Goal: Task Accomplishment & Management: Manage account settings

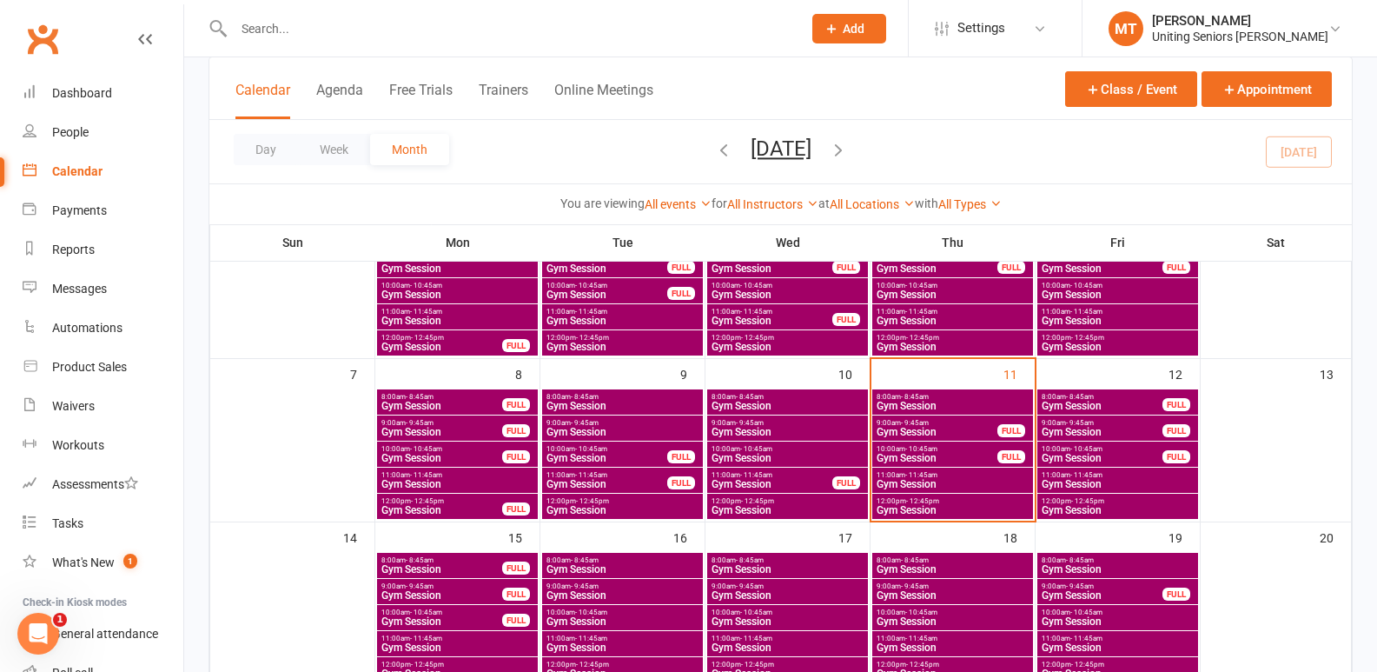
click at [300, 27] on input "text" at bounding box center [509, 29] width 561 height 24
type input "c"
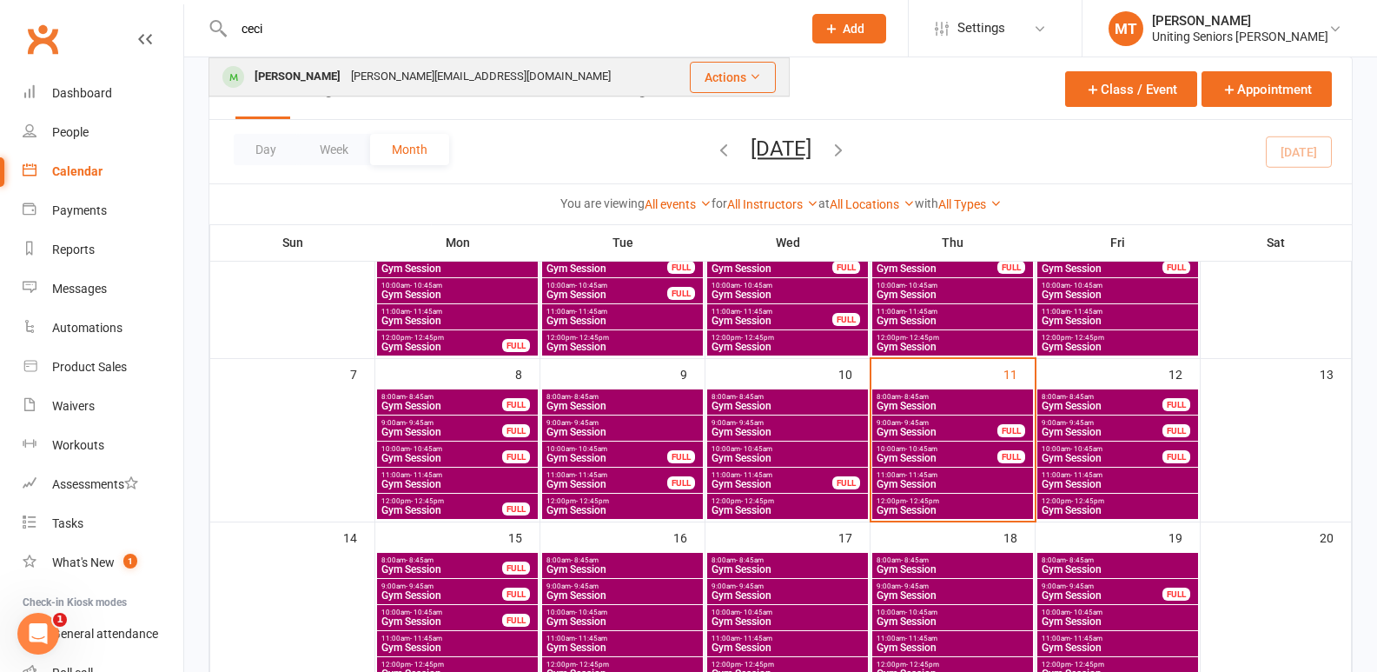
type input "ceci"
click at [275, 84] on div "[PERSON_NAME]" at bounding box center [297, 76] width 96 height 25
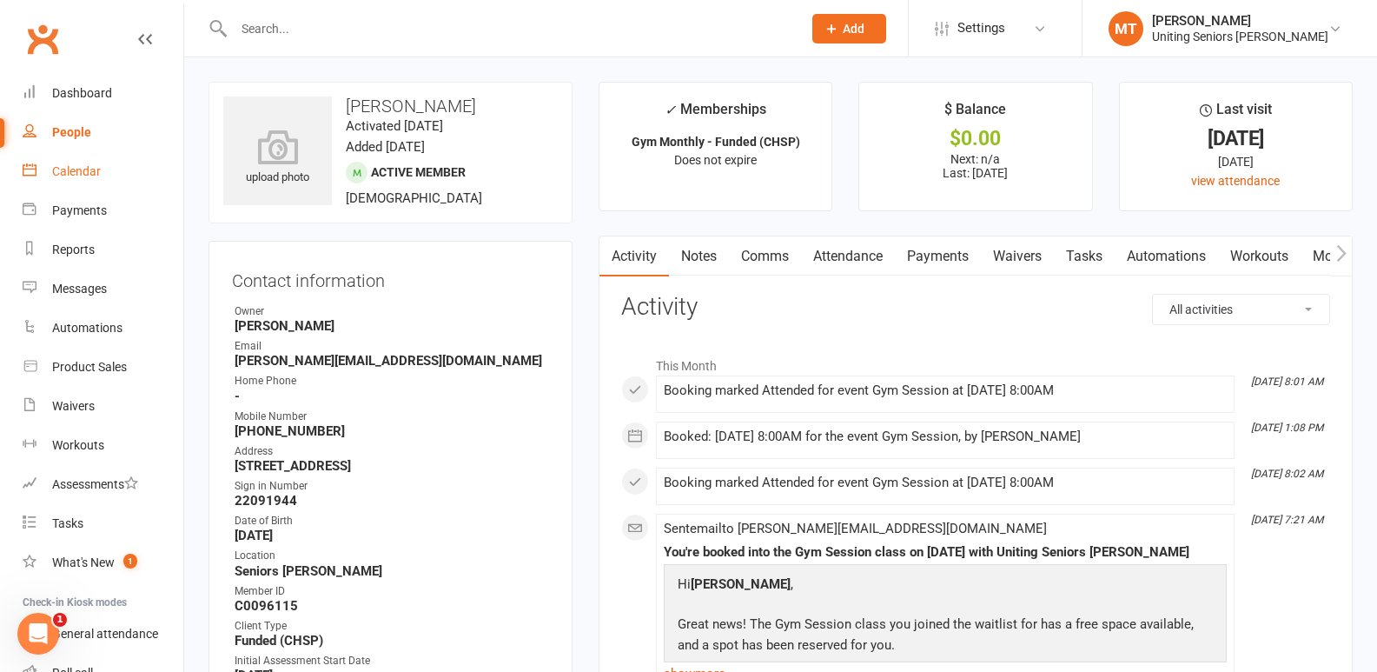
click at [96, 174] on div "Calendar" at bounding box center [76, 171] width 49 height 14
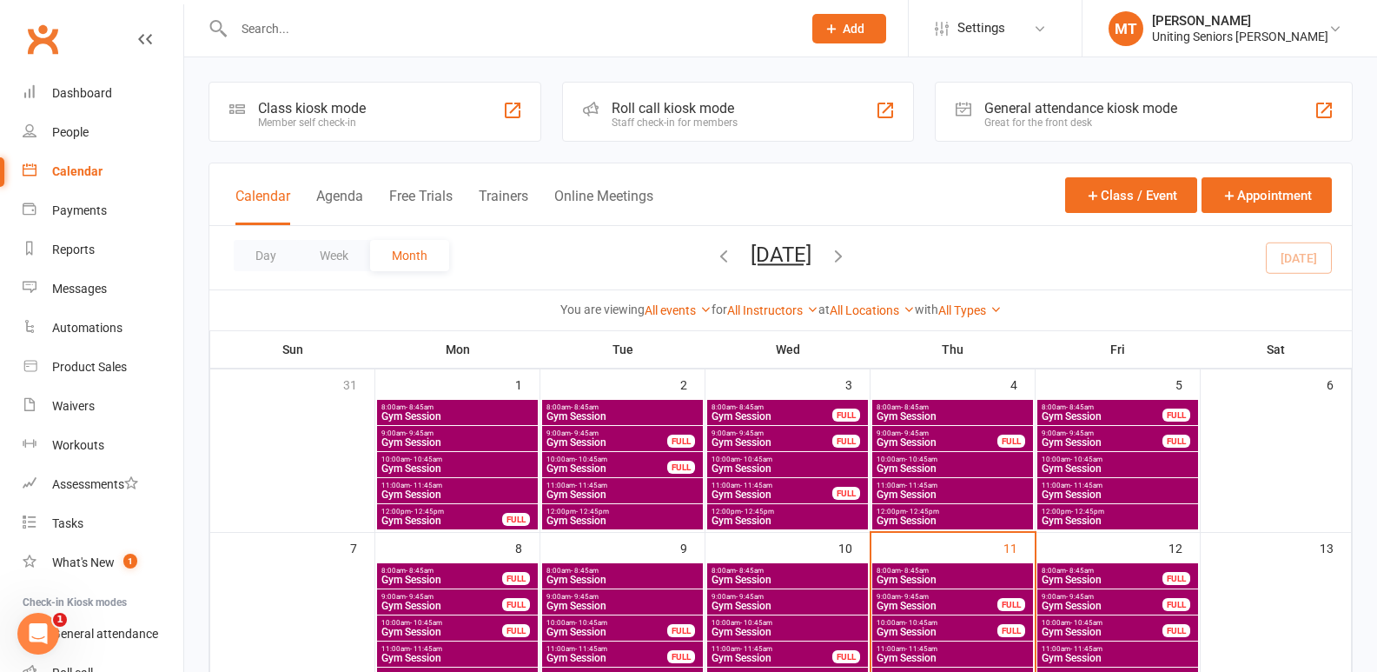
scroll to position [174, 0]
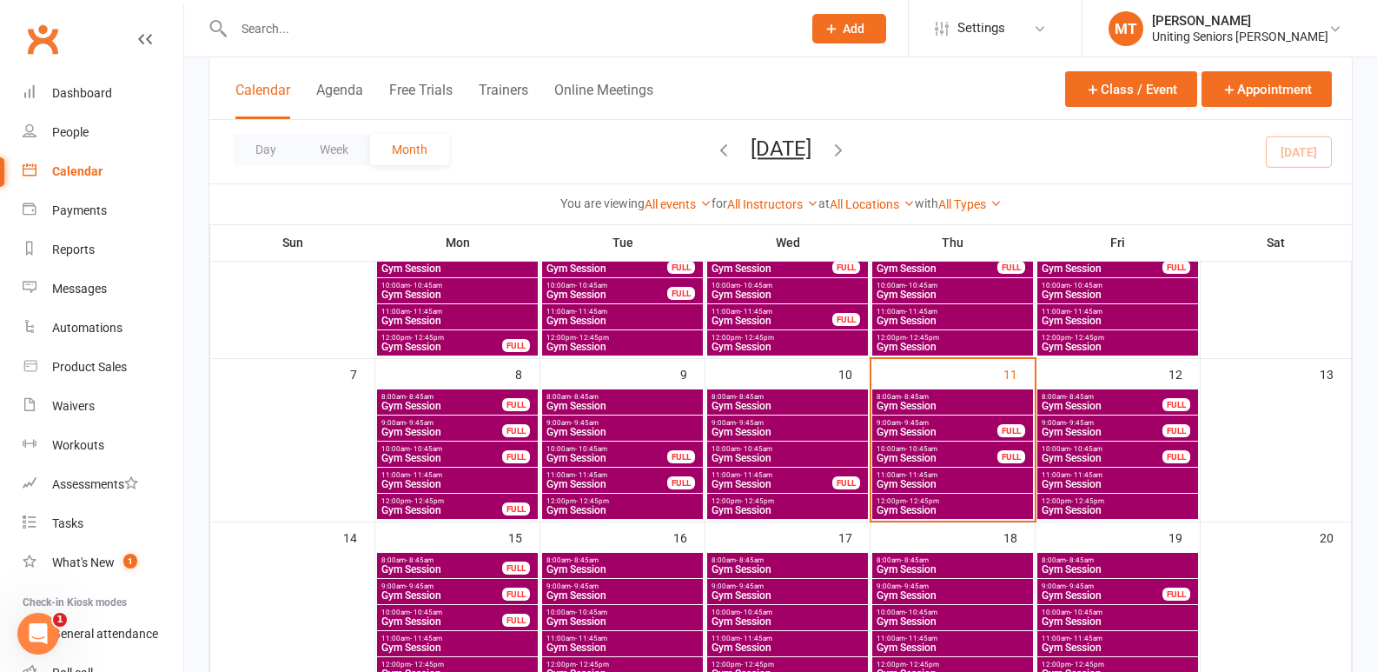
click at [980, 402] on span "Gym Session" at bounding box center [953, 406] width 154 height 10
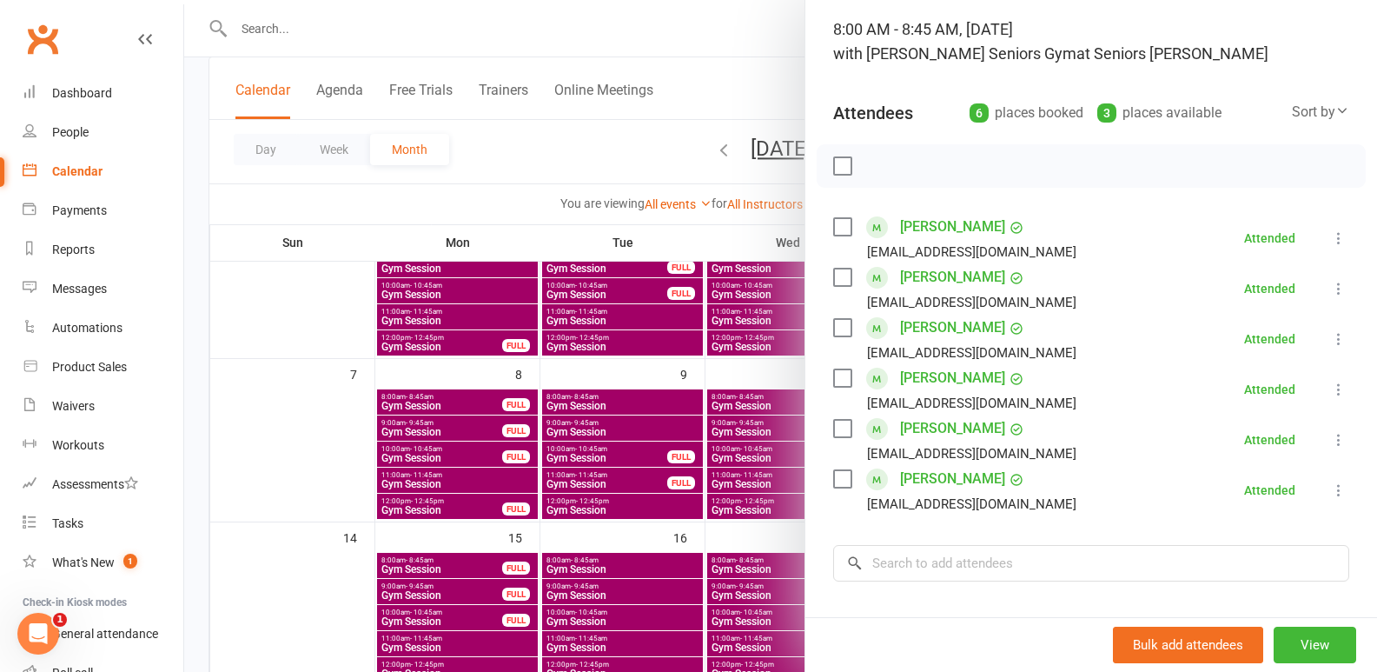
scroll to position [321, 0]
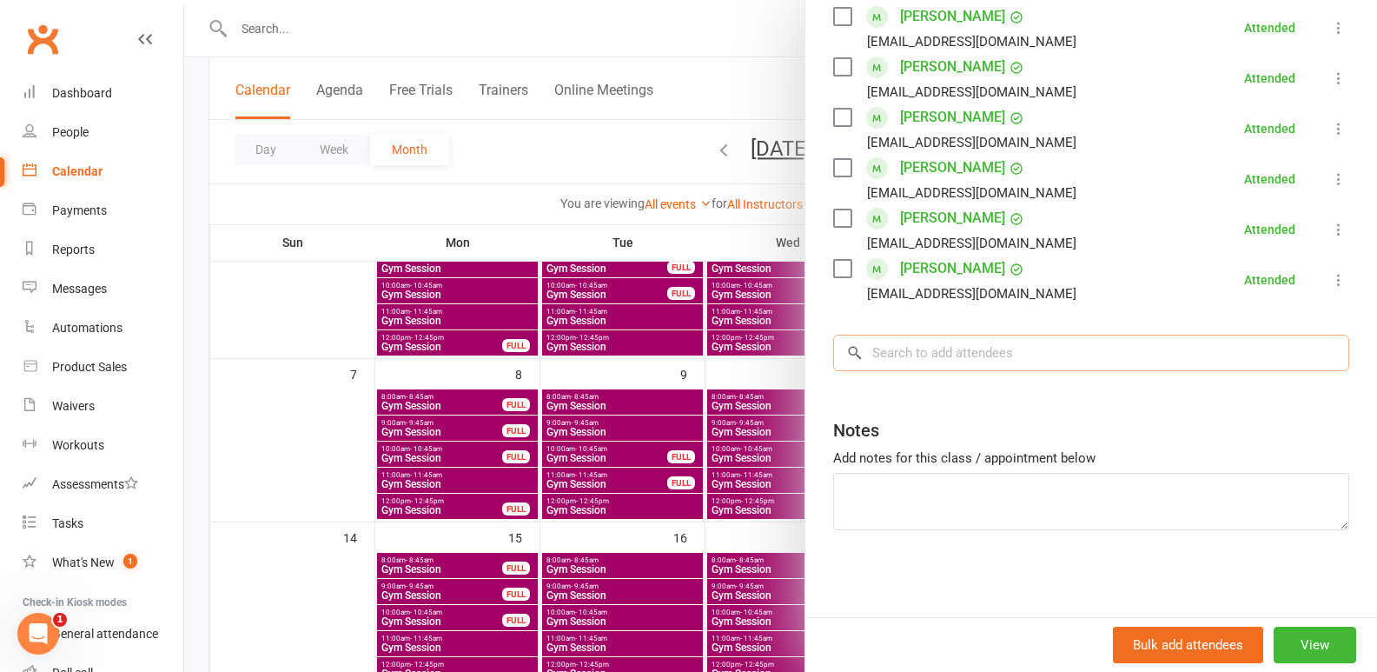
click at [973, 364] on input "search" at bounding box center [1091, 353] width 516 height 36
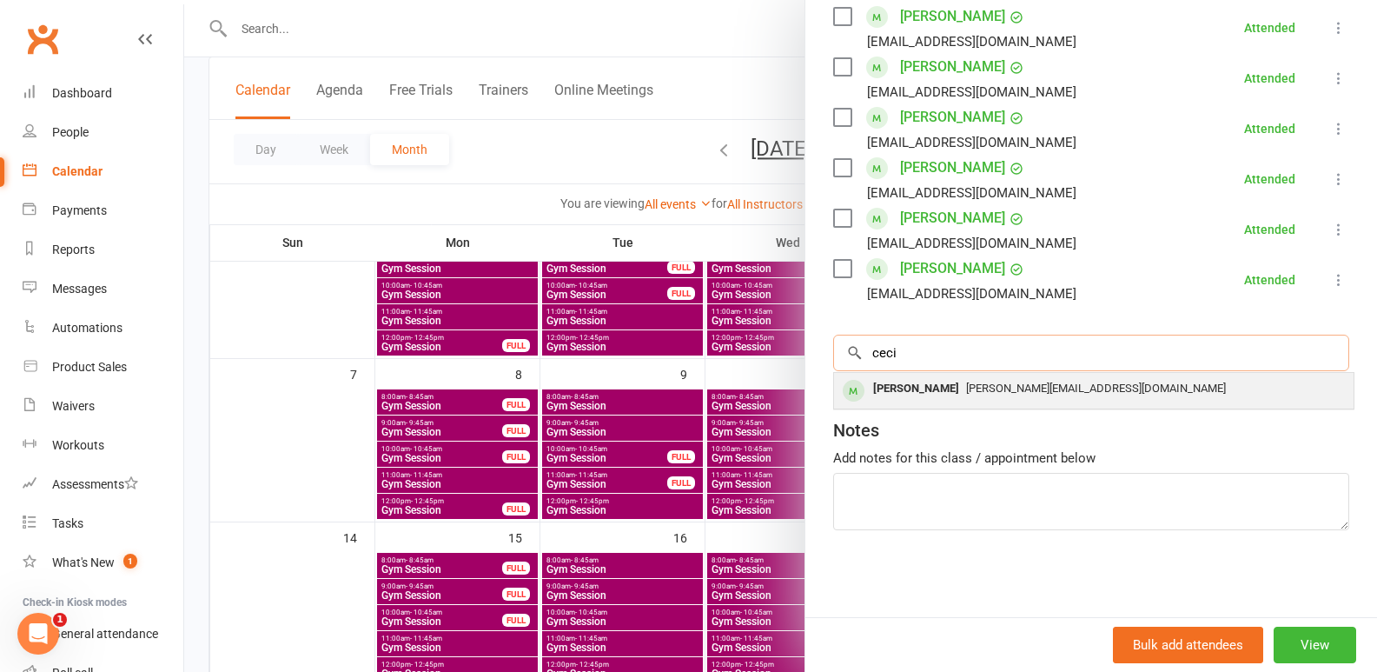
type input "ceci"
click at [924, 390] on div "[PERSON_NAME]" at bounding box center [916, 388] width 100 height 25
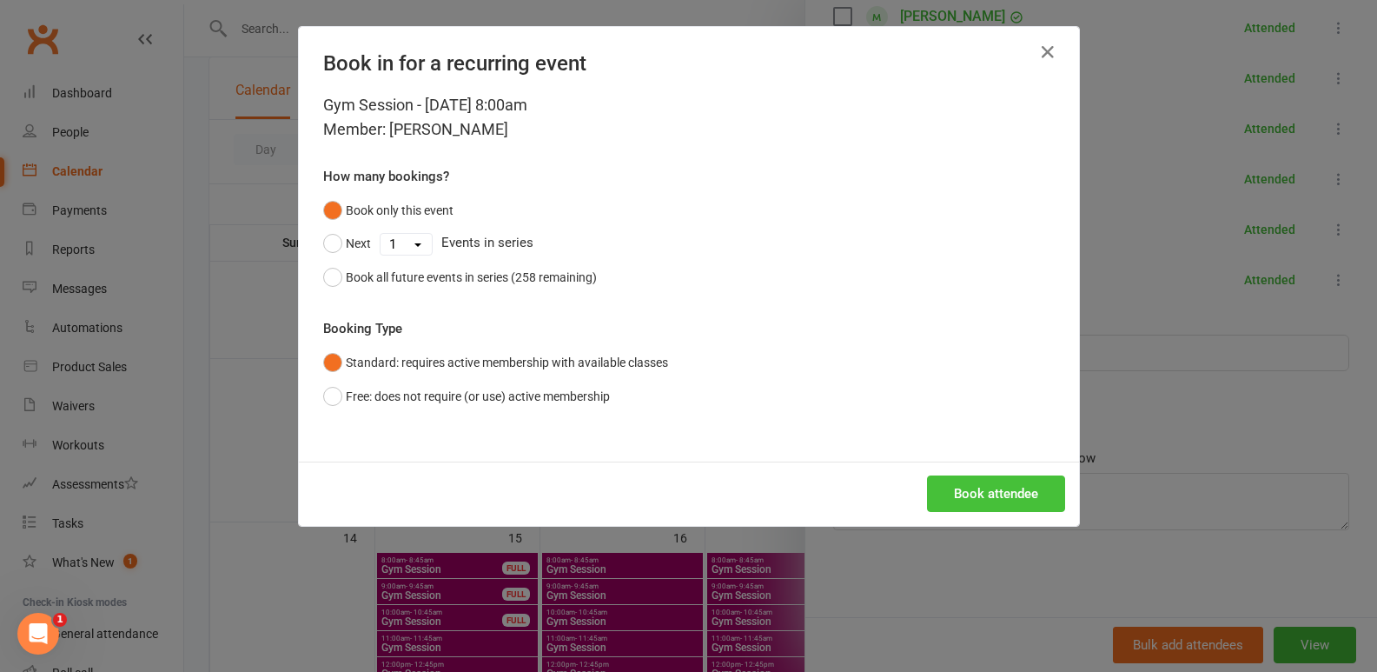
click at [969, 500] on button "Book attendee" at bounding box center [996, 493] width 138 height 36
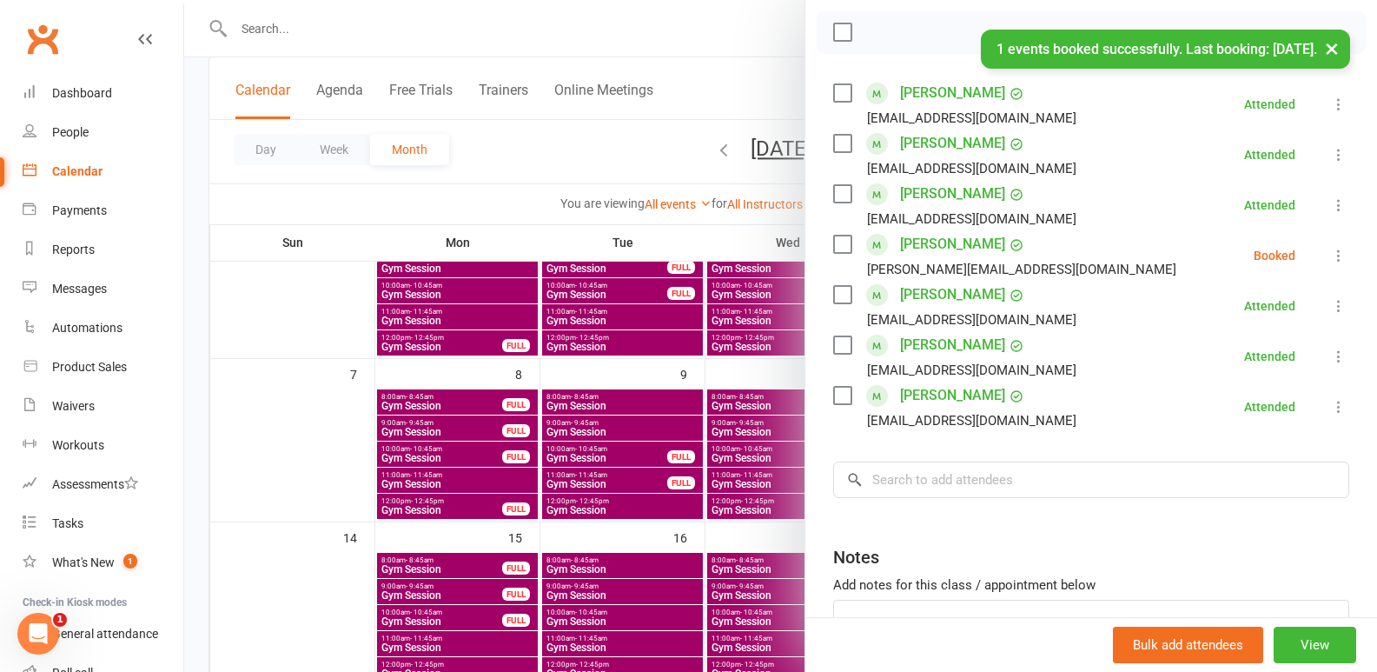
scroll to position [147, 0]
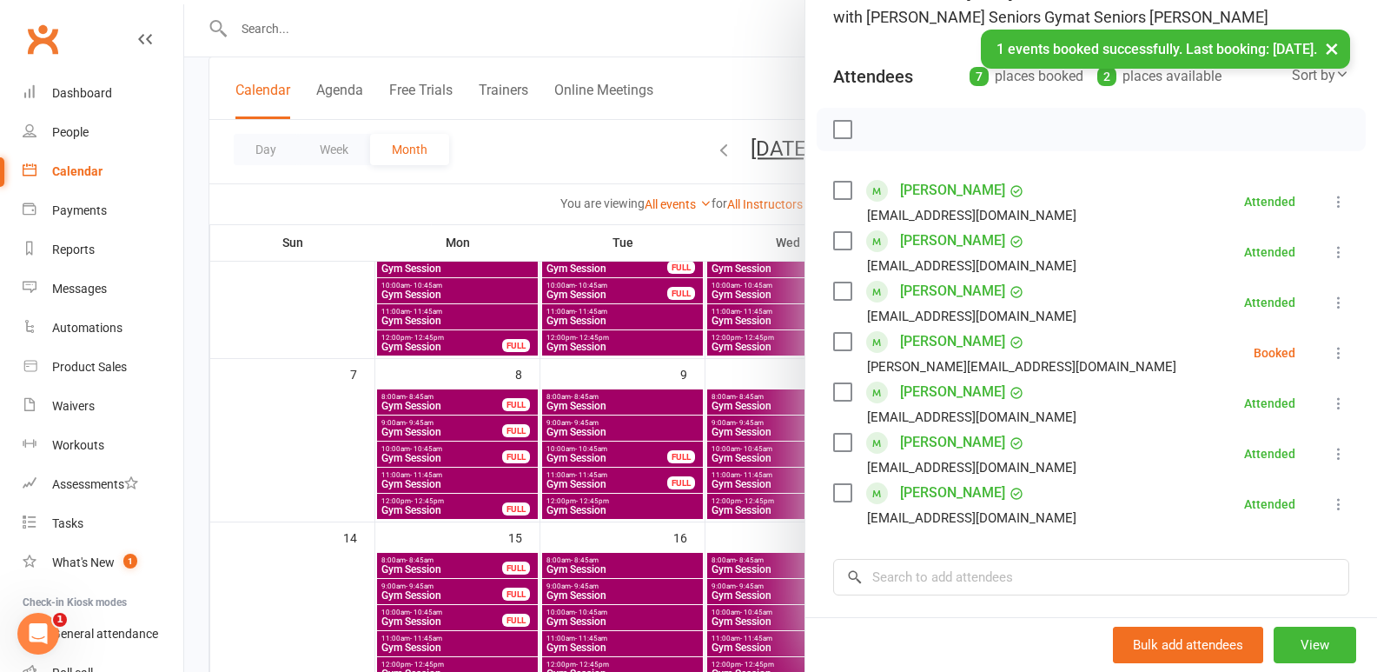
click at [1315, 341] on li "[PERSON_NAME] [PERSON_NAME][EMAIL_ADDRESS][DOMAIN_NAME] Booked More info Remove…" at bounding box center [1091, 353] width 516 height 50
click at [1330, 356] on icon at bounding box center [1338, 352] width 17 height 17
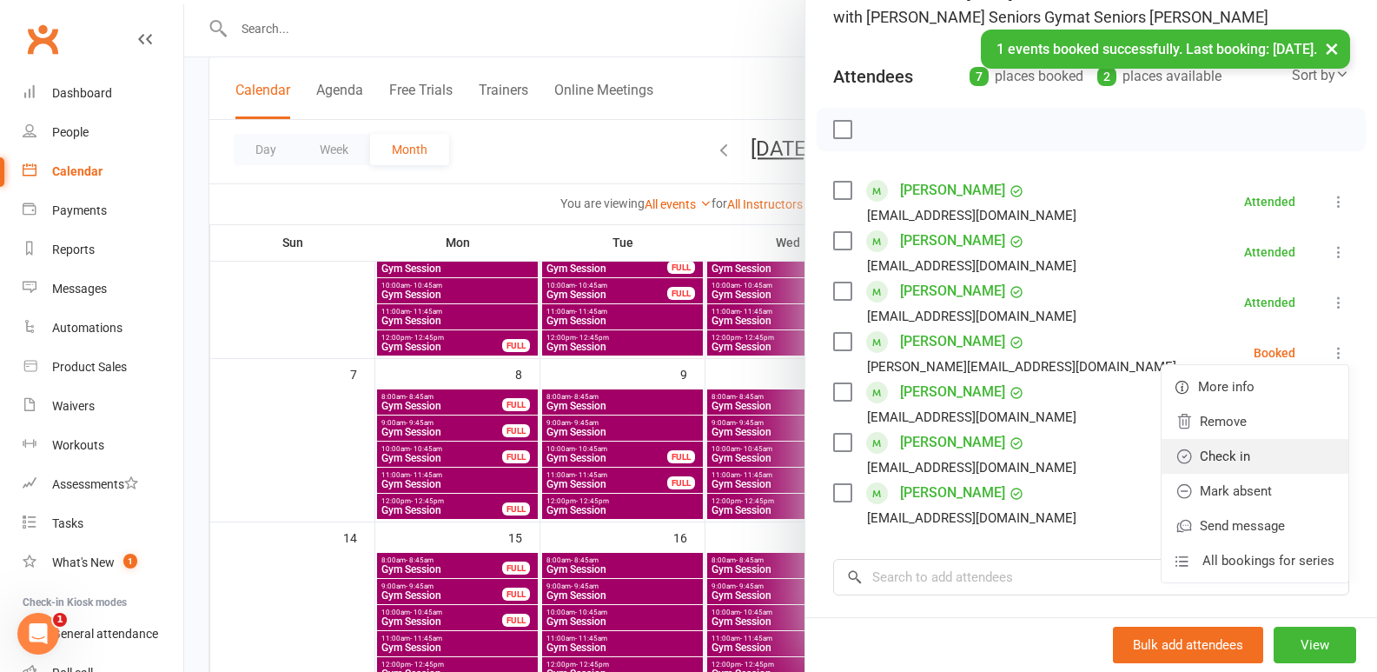
click at [1251, 444] on link "Check in" at bounding box center [1255, 456] width 187 height 35
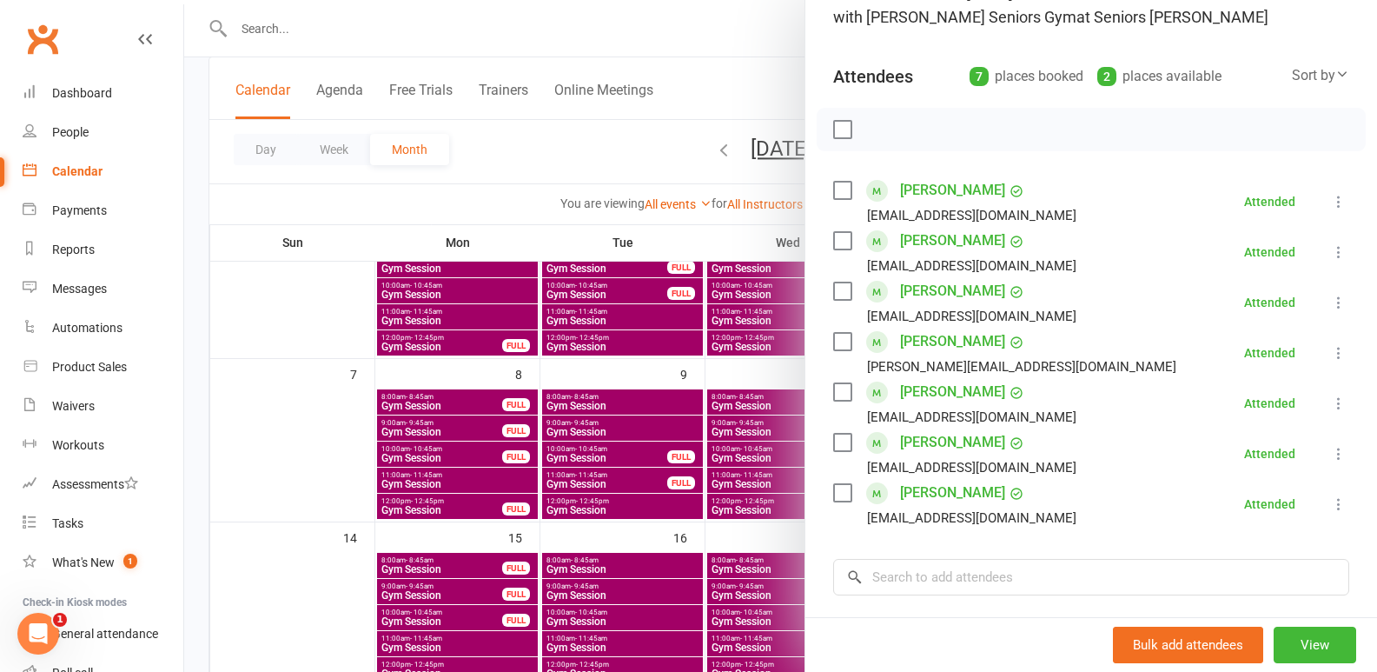
click at [690, 366] on div at bounding box center [780, 336] width 1193 height 672
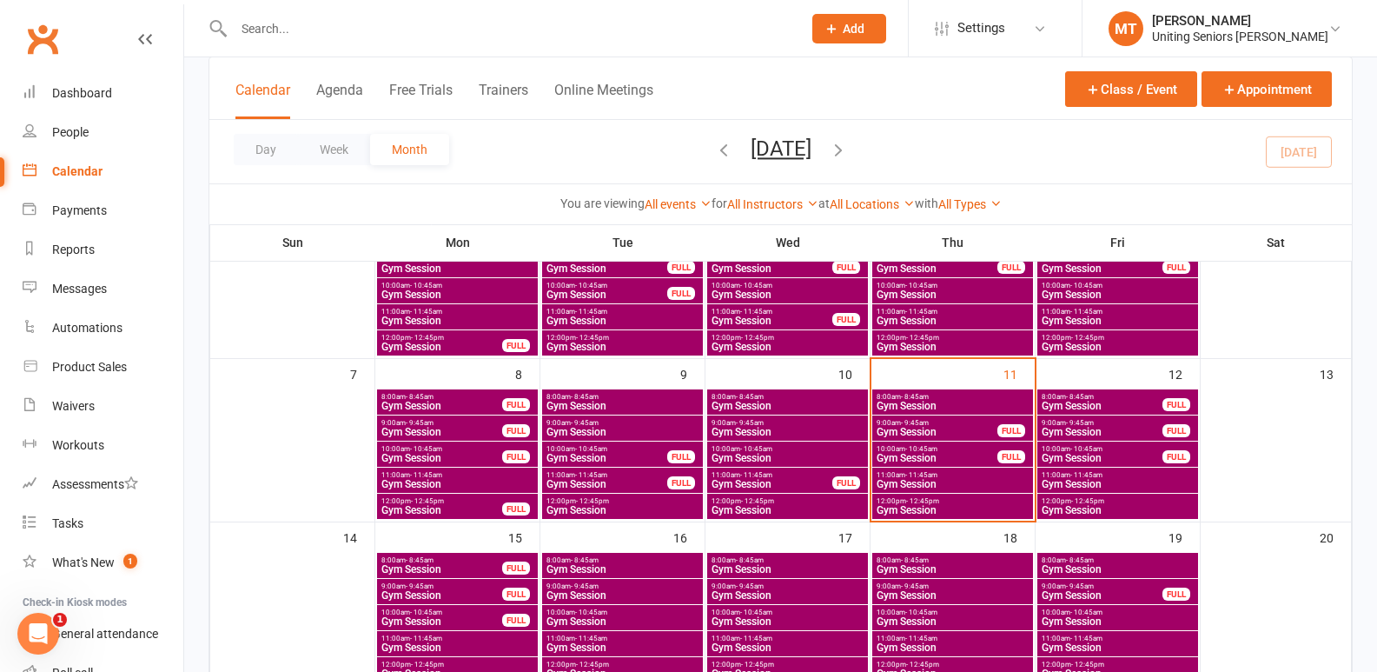
click at [993, 429] on span "Gym Session" at bounding box center [937, 432] width 123 height 10
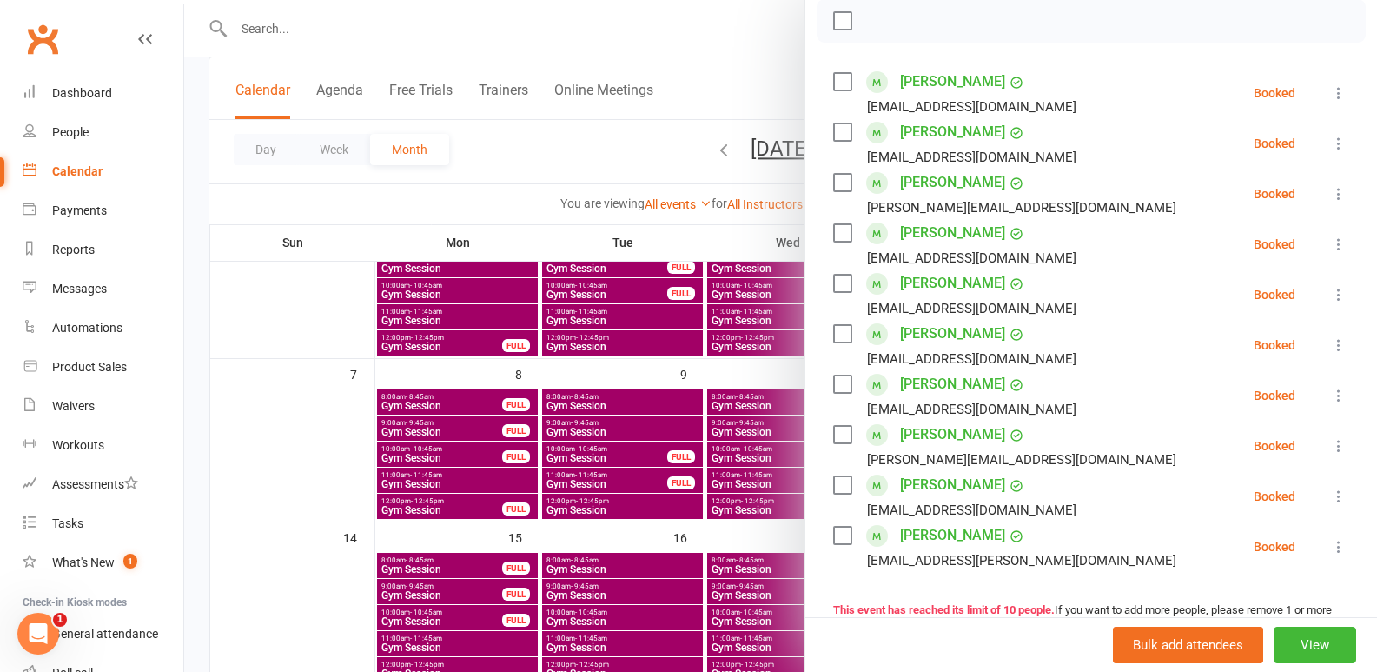
scroll to position [261, 0]
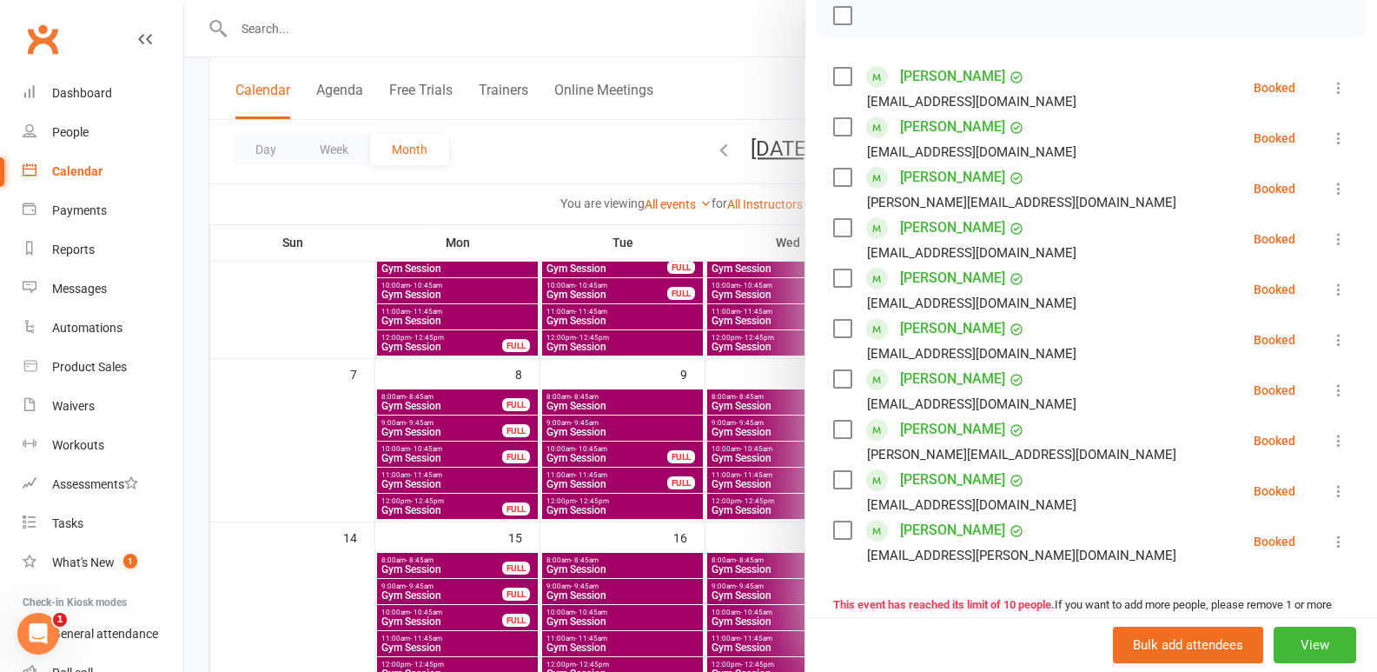
click at [632, 507] on div at bounding box center [780, 336] width 1193 height 672
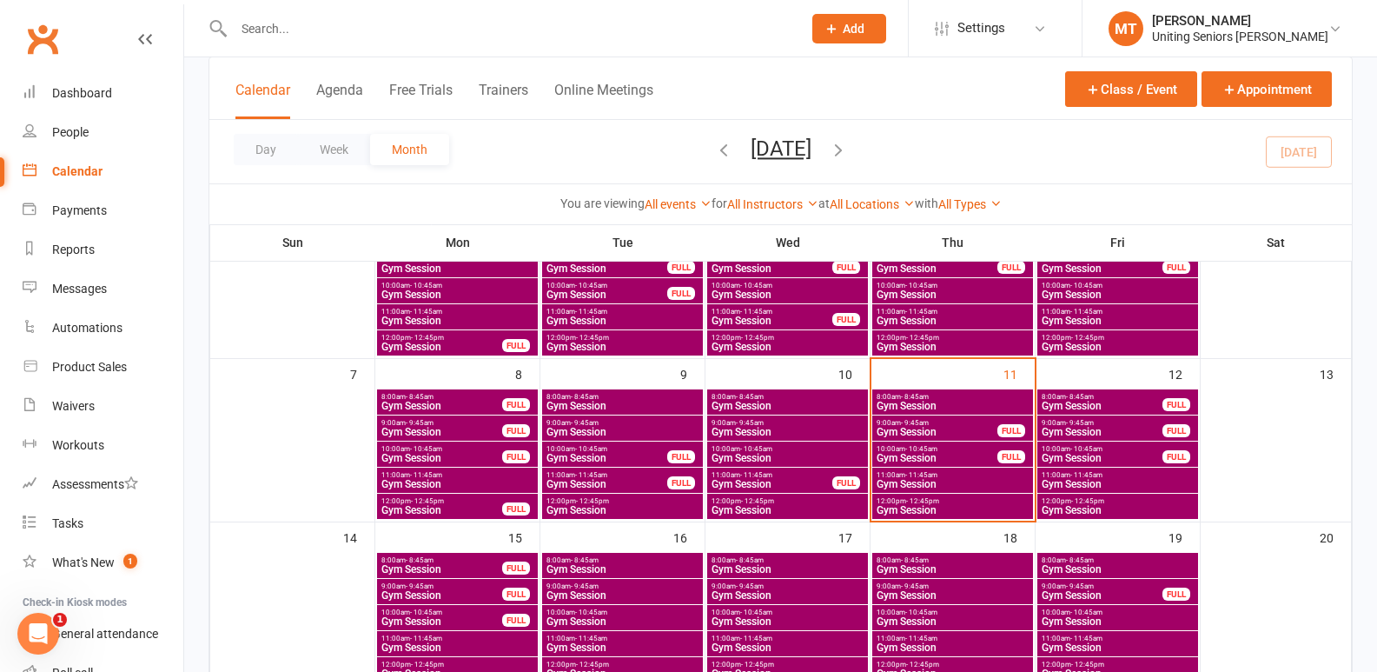
click at [938, 505] on span "Gym Session" at bounding box center [953, 510] width 154 height 10
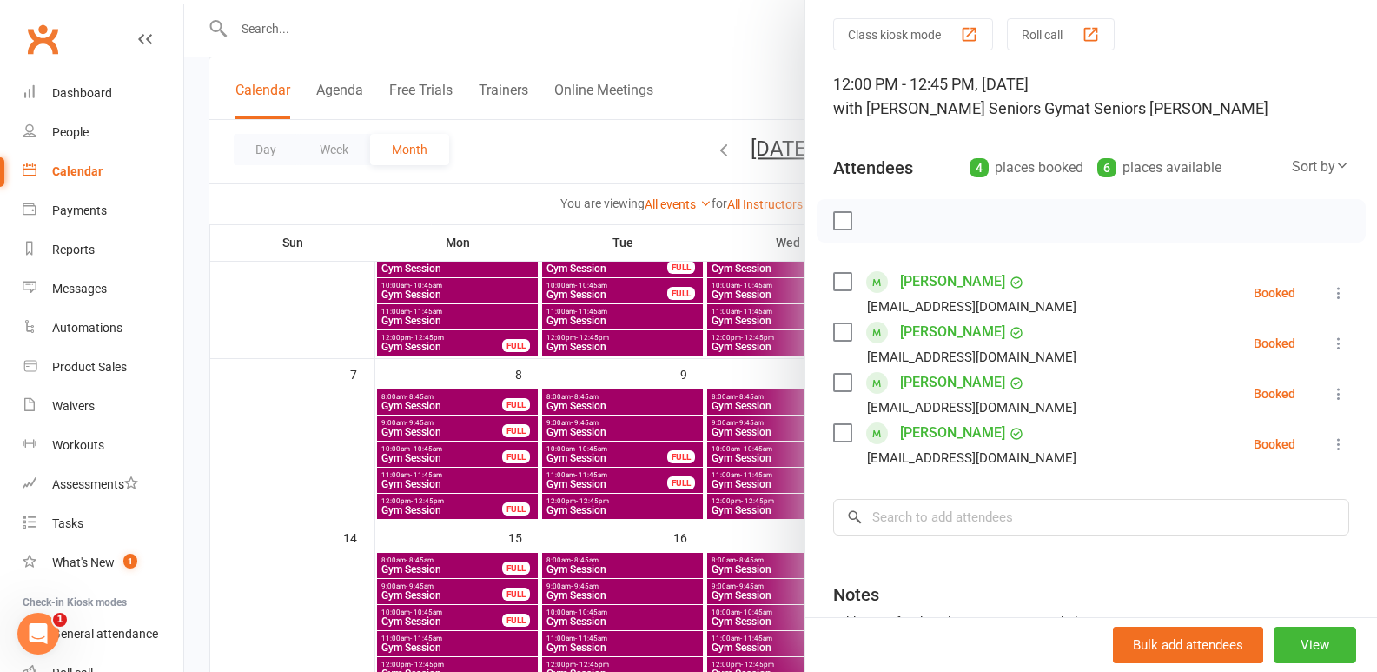
scroll to position [87, 0]
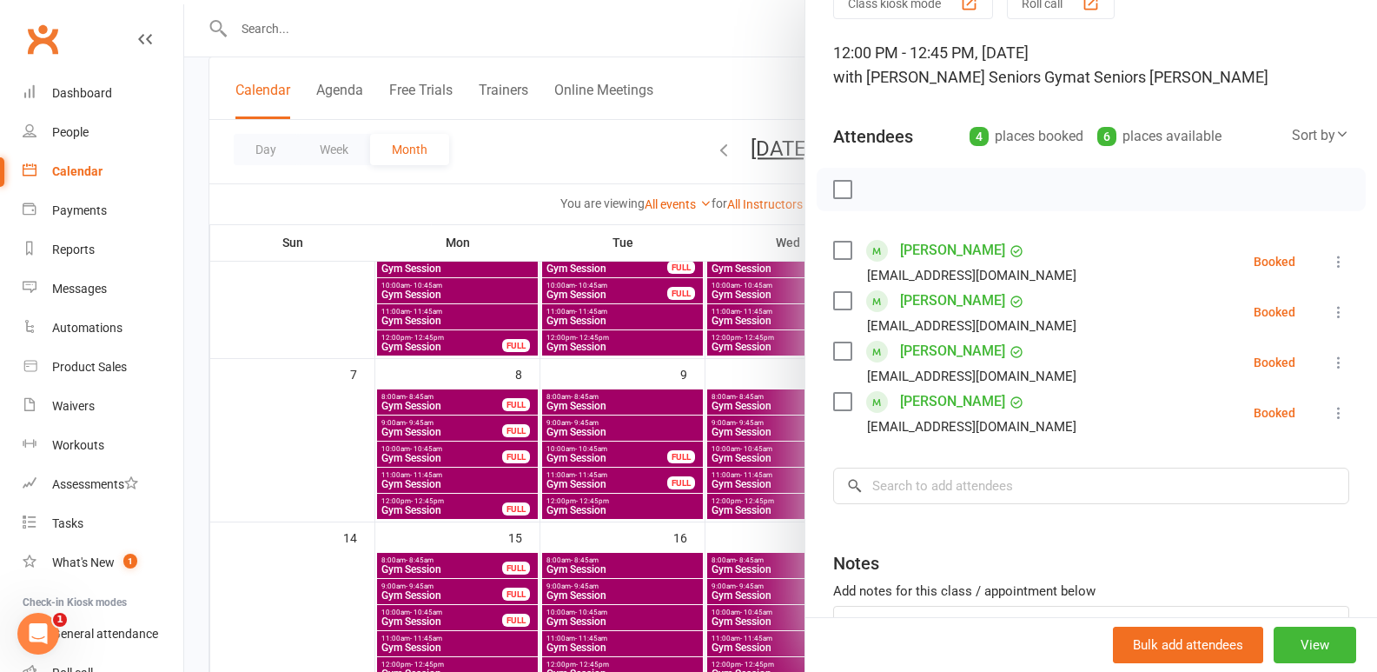
click at [674, 438] on div at bounding box center [780, 336] width 1193 height 672
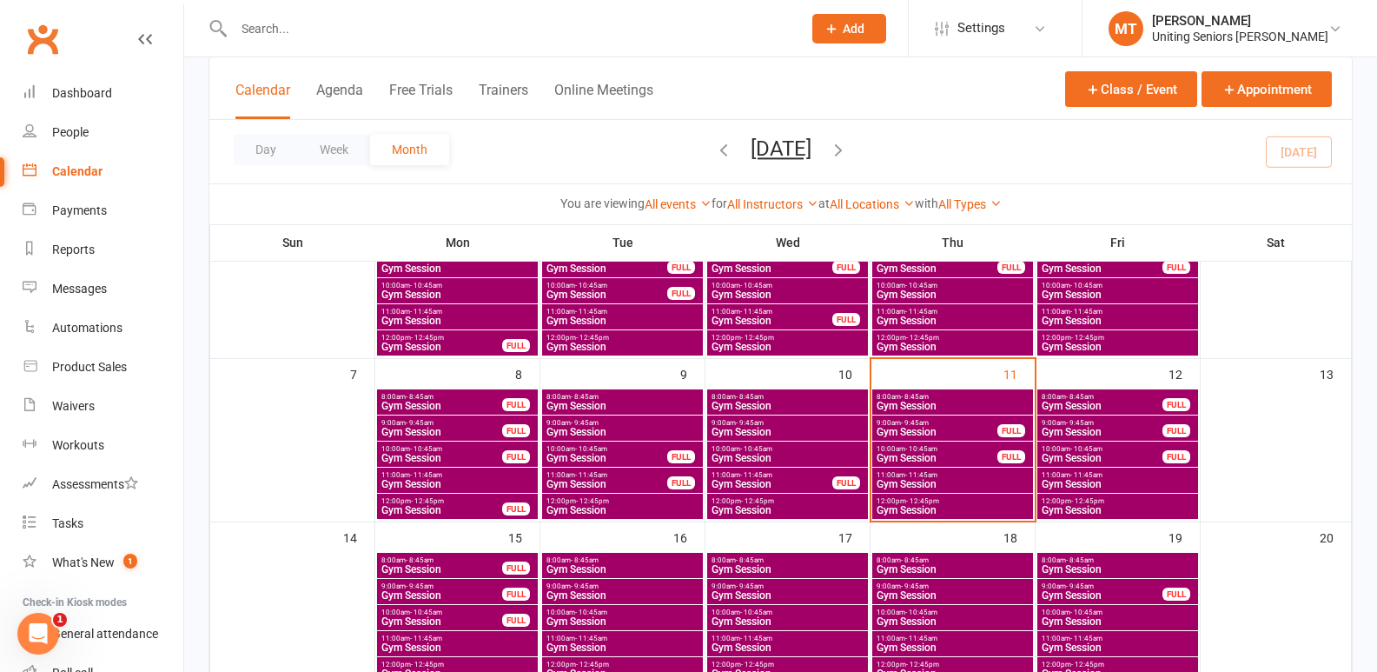
click at [907, 507] on span "Gym Session" at bounding box center [953, 510] width 154 height 10
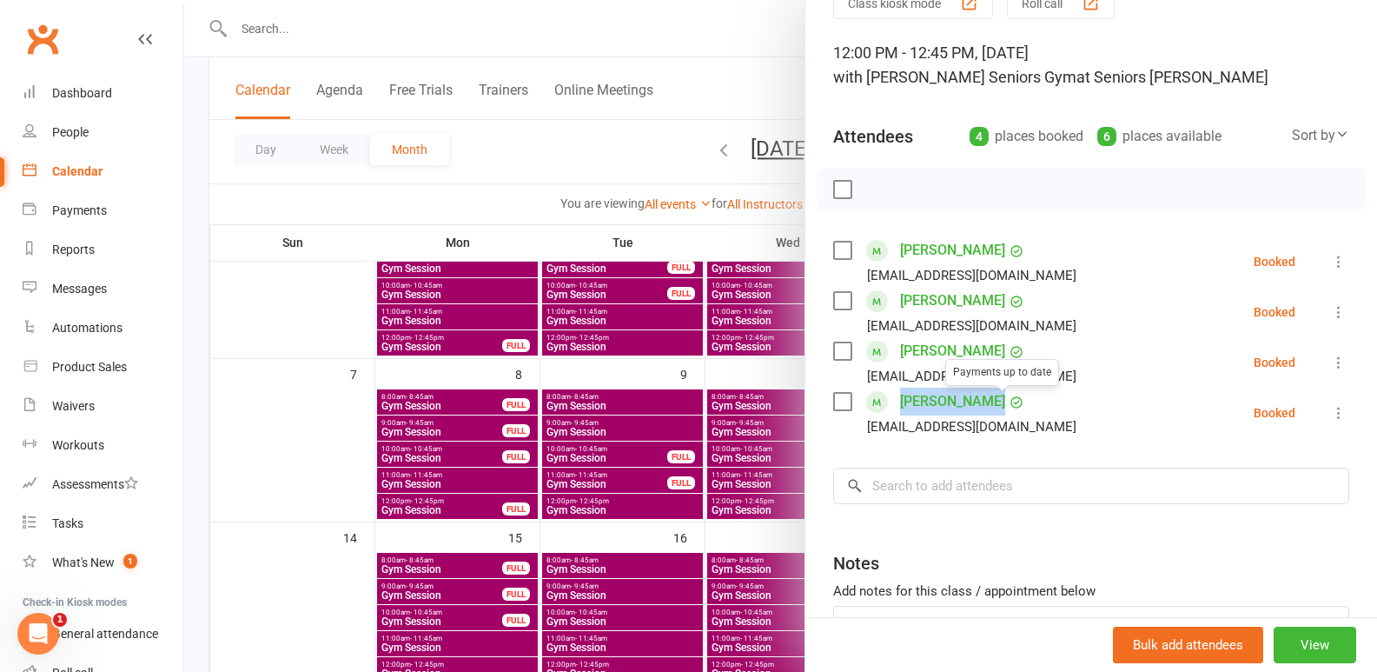
drag, startPoint x: 884, startPoint y: 398, endPoint x: 1052, endPoint y: 412, distance: 168.3
click at [1052, 412] on li "[PERSON_NAME] Payments up to date [EMAIL_ADDRESS][DOMAIN_NAME] Booked More info…" at bounding box center [1091, 413] width 516 height 50
click at [329, 414] on div at bounding box center [780, 336] width 1193 height 672
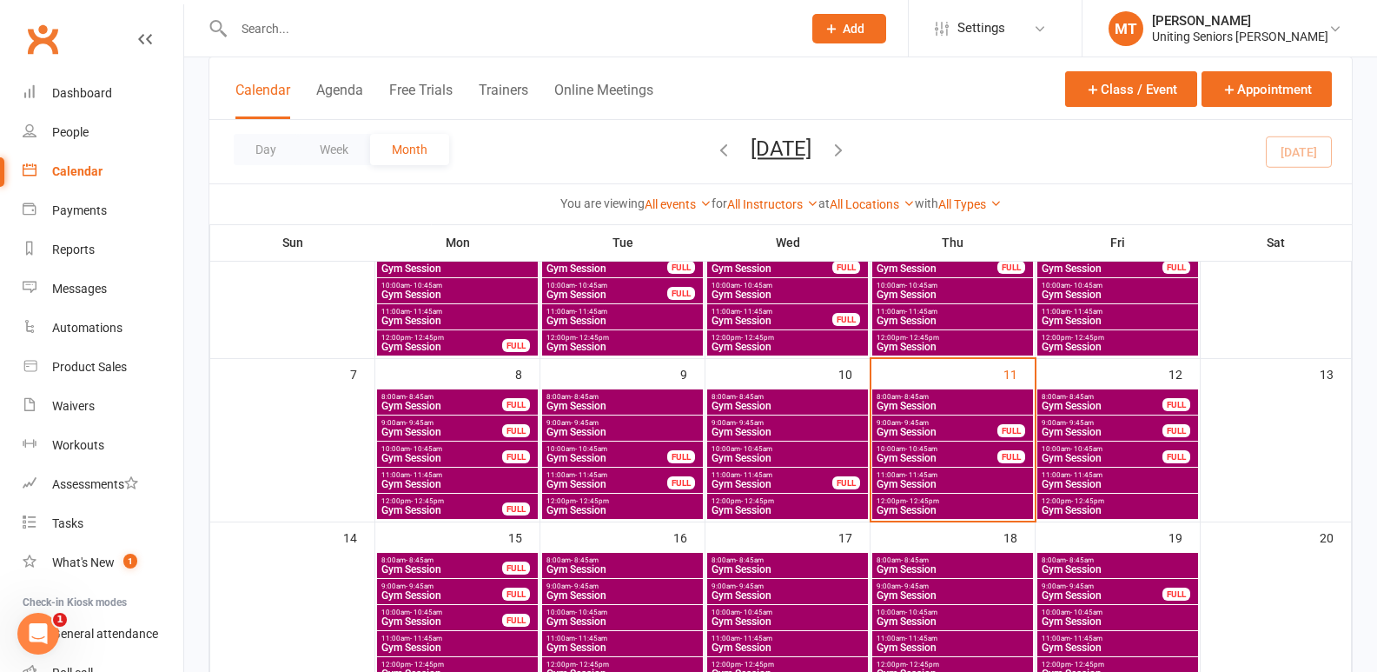
click at [904, 486] on span "Gym Session" at bounding box center [953, 484] width 154 height 10
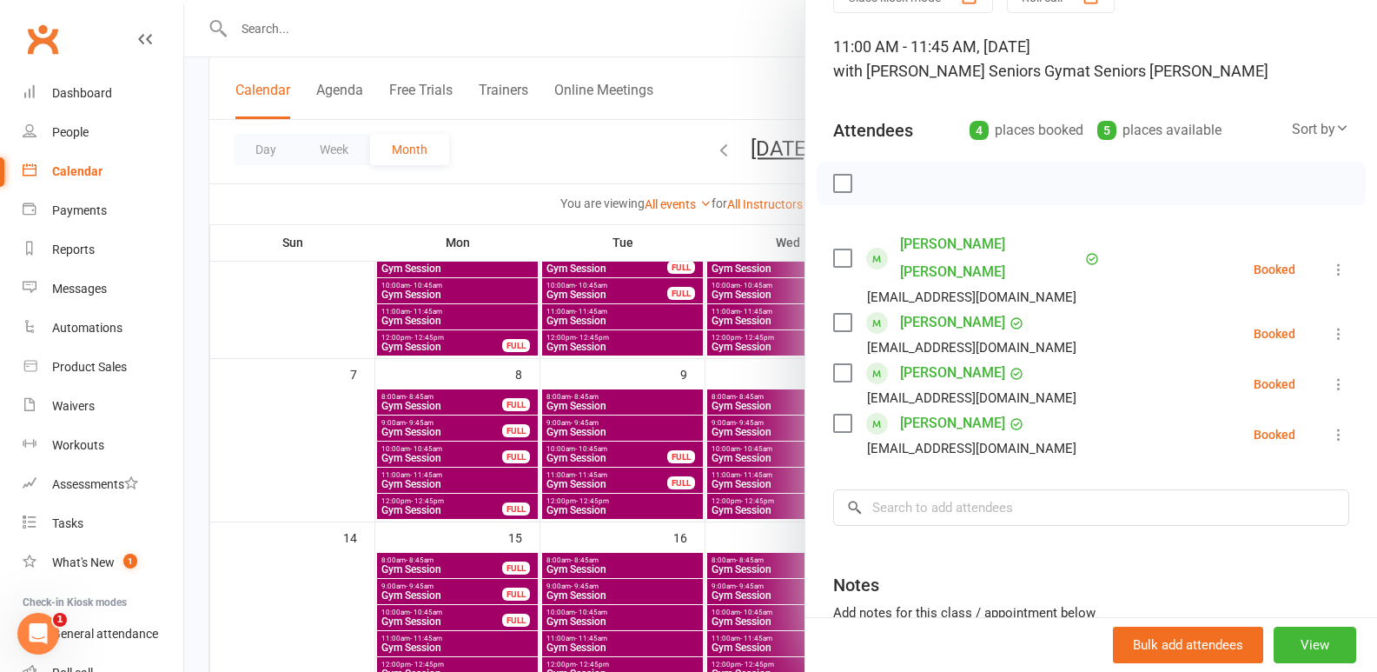
scroll to position [174, 0]
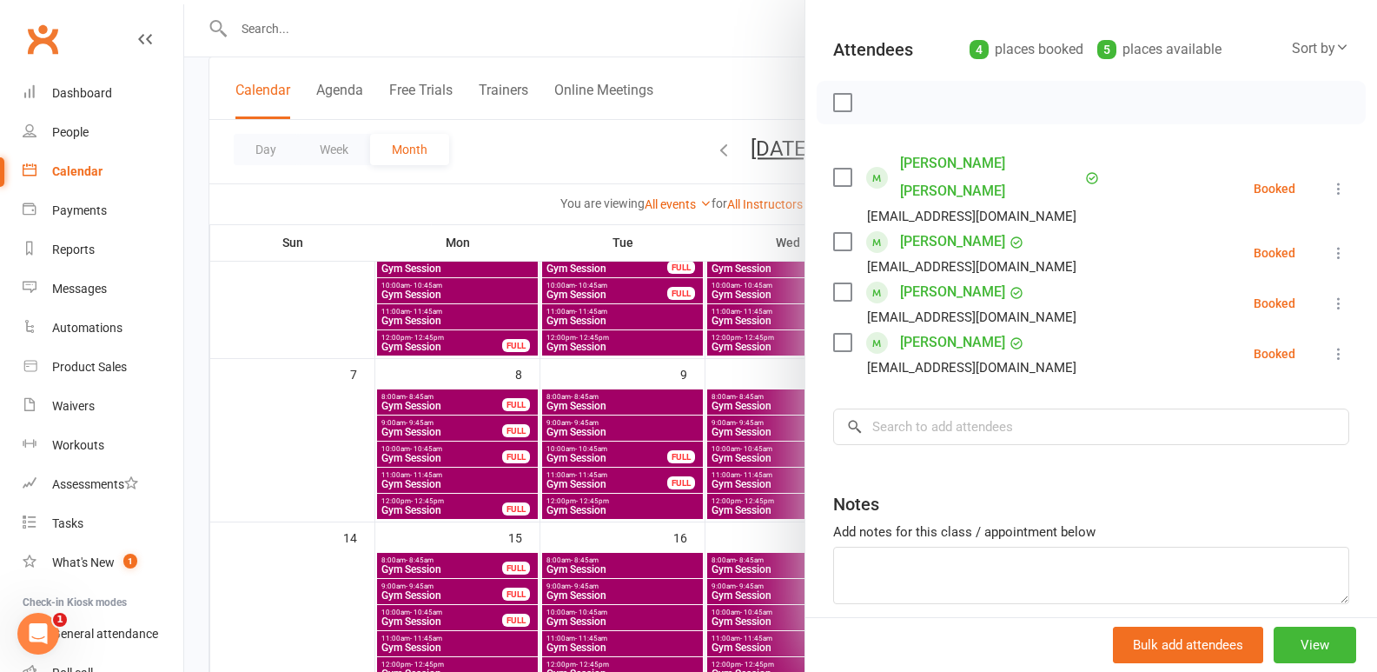
drag, startPoint x: 275, startPoint y: 401, endPoint x: 626, endPoint y: 381, distance: 352.4
click at [276, 401] on div at bounding box center [780, 336] width 1193 height 672
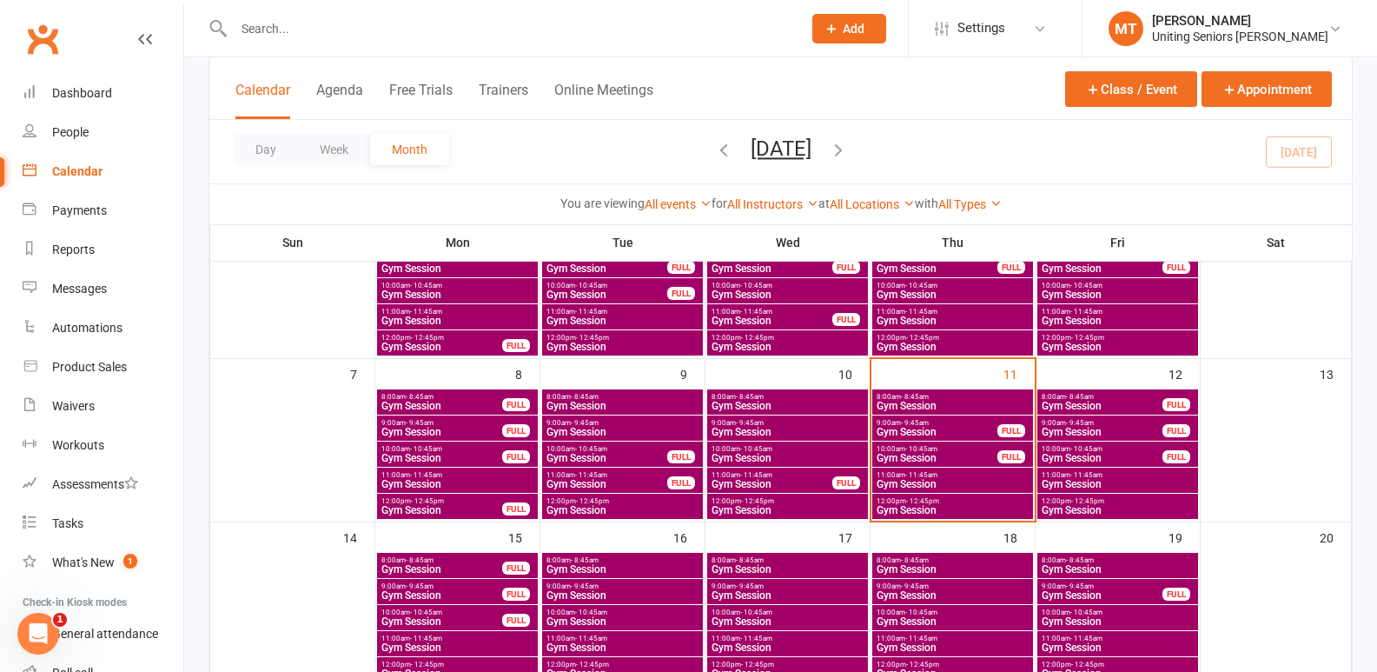
click at [927, 454] on span "Gym Session" at bounding box center [937, 458] width 123 height 10
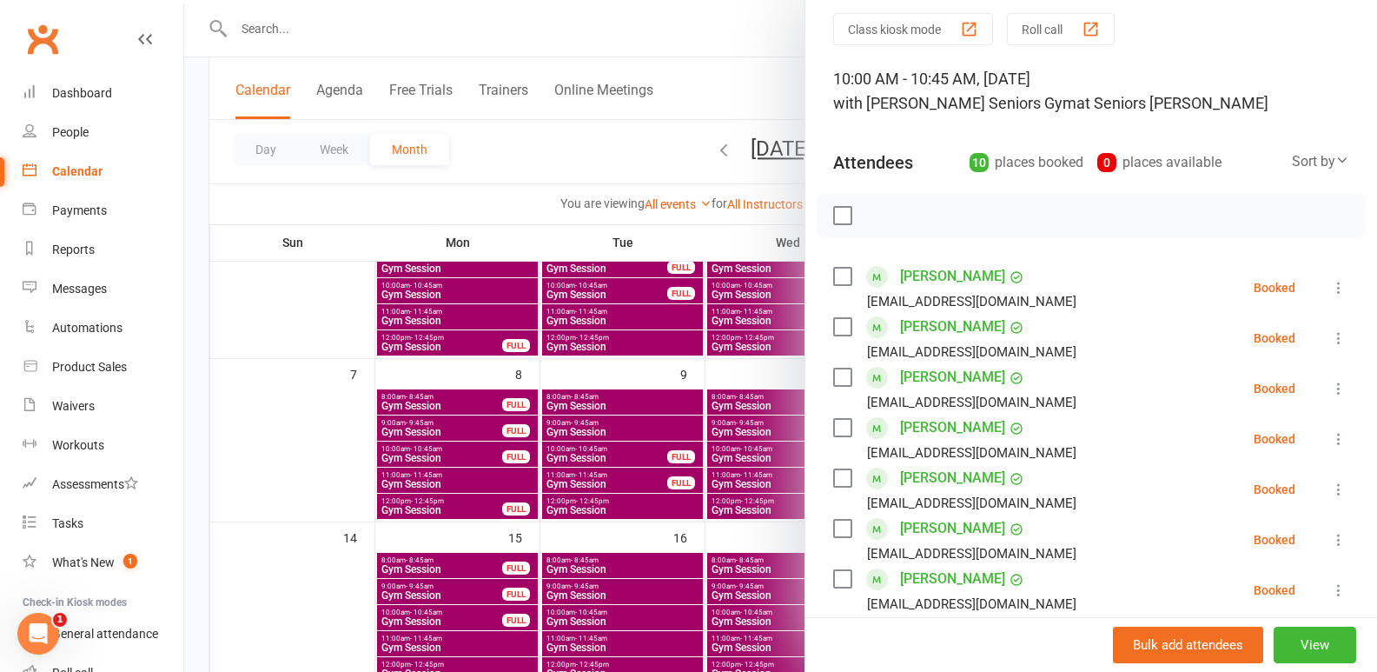
scroll to position [87, 0]
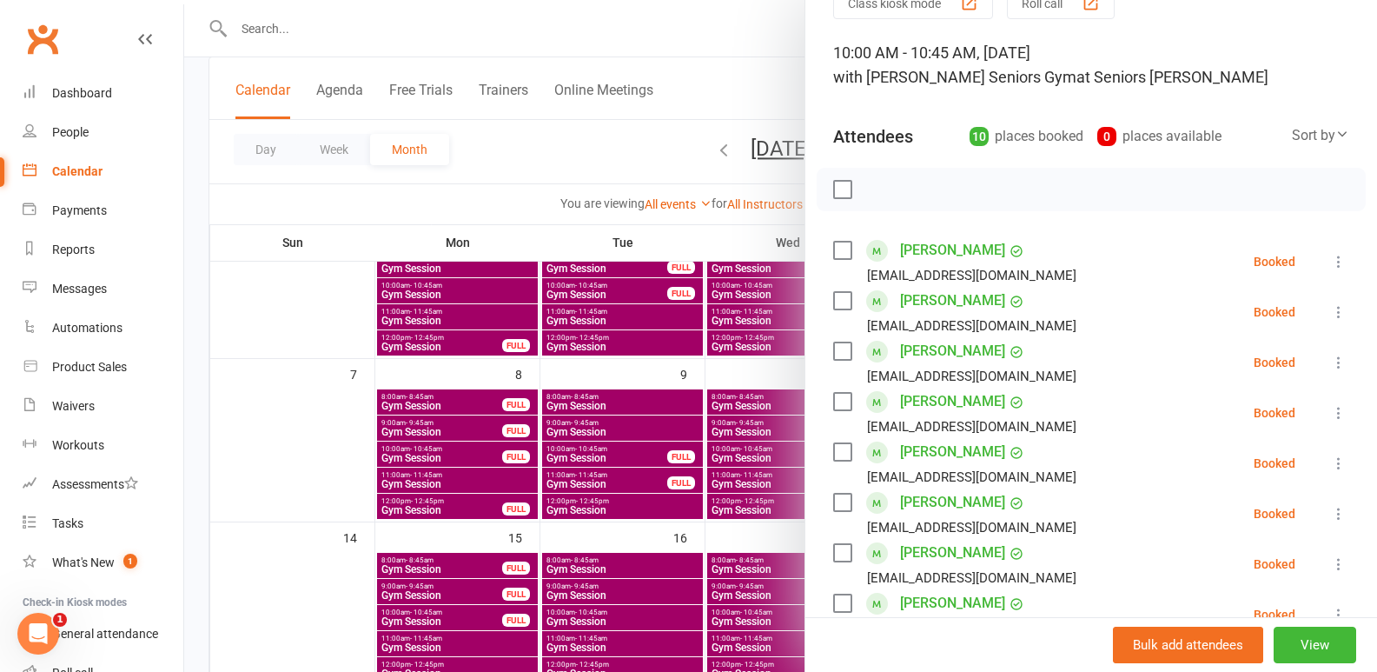
click at [1330, 361] on icon at bounding box center [1338, 362] width 17 height 17
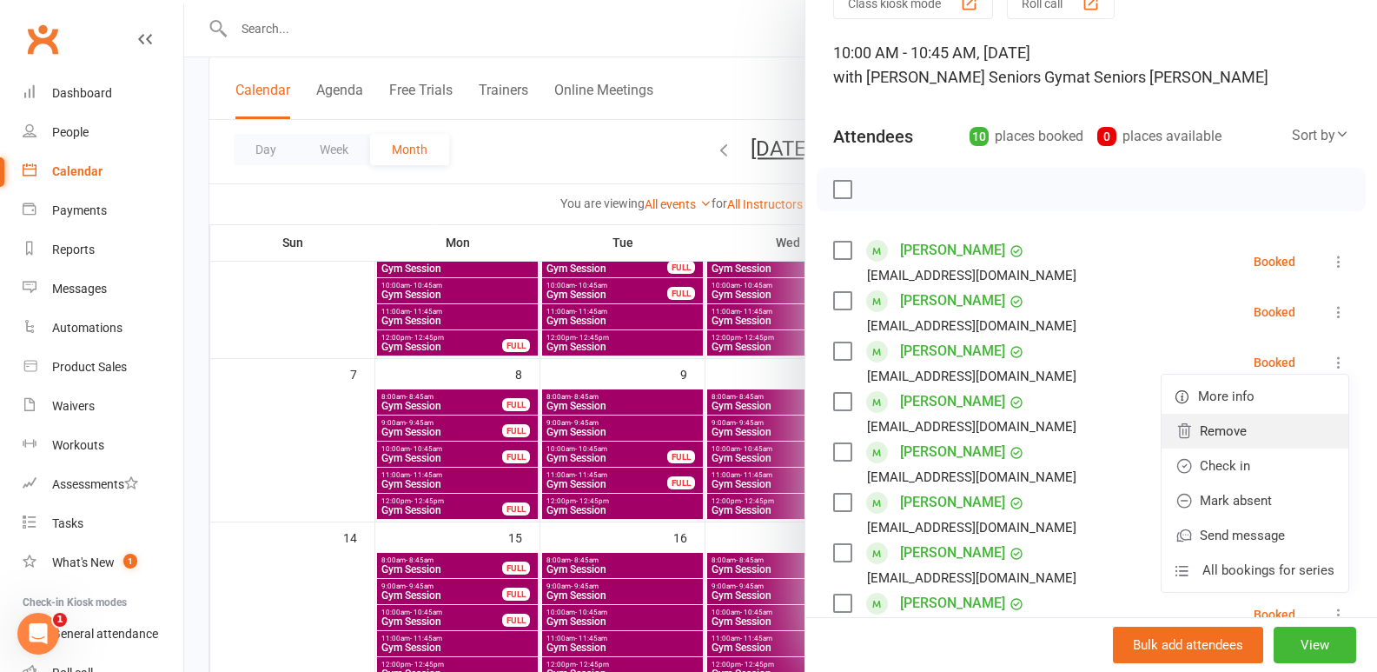
click at [1196, 425] on link "Remove" at bounding box center [1255, 431] width 187 height 35
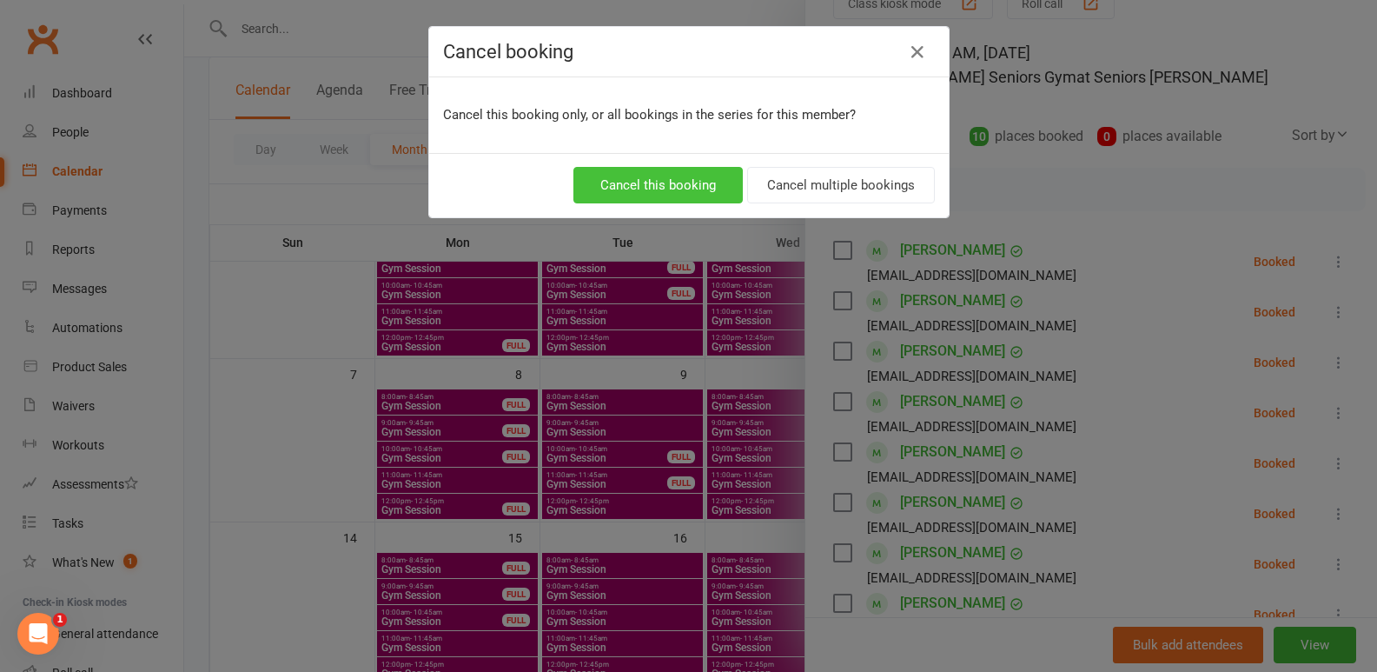
click at [680, 178] on button "Cancel this booking" at bounding box center [657, 185] width 169 height 36
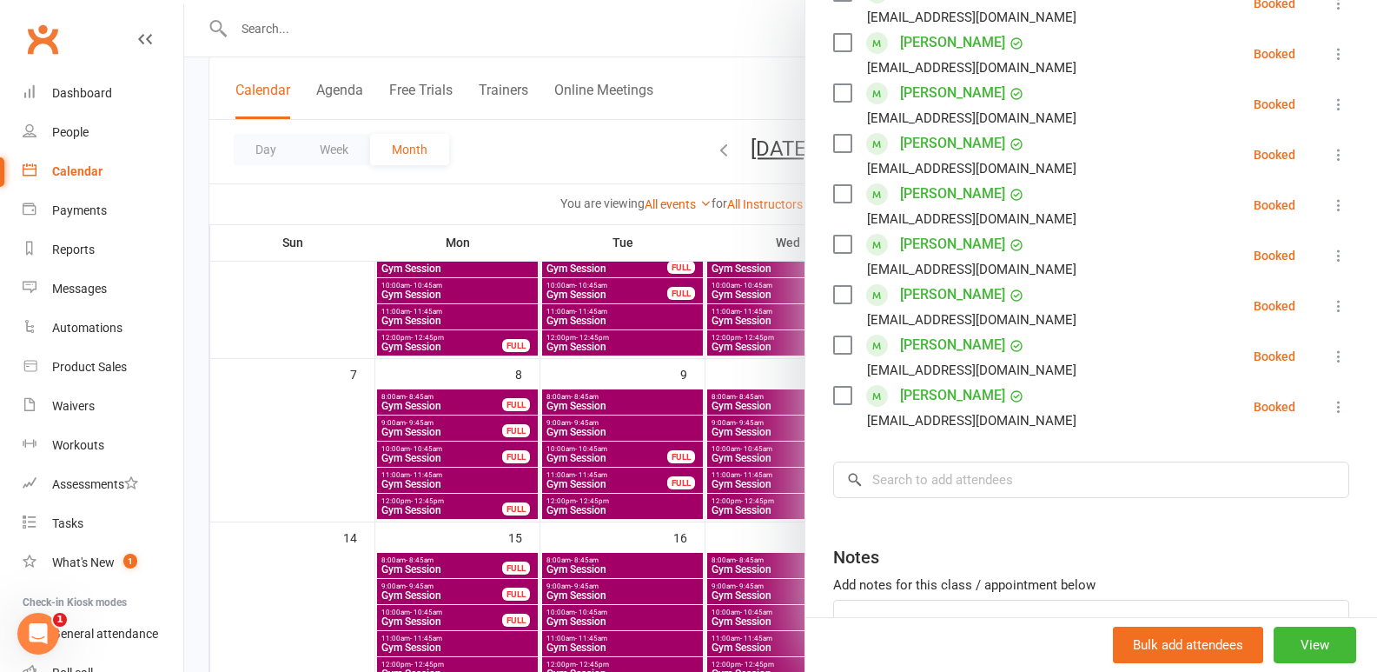
scroll to position [348, 0]
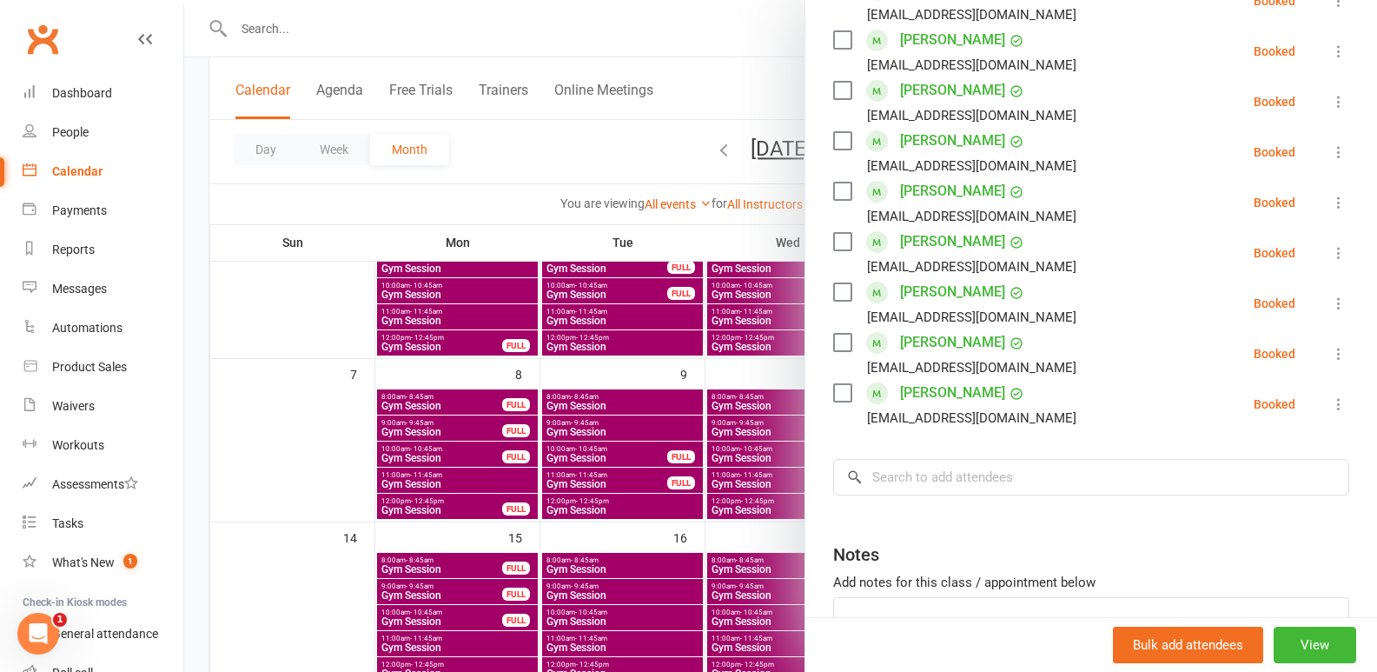
click at [294, 366] on div at bounding box center [780, 336] width 1193 height 672
